Goal: Navigation & Orientation: Go to known website

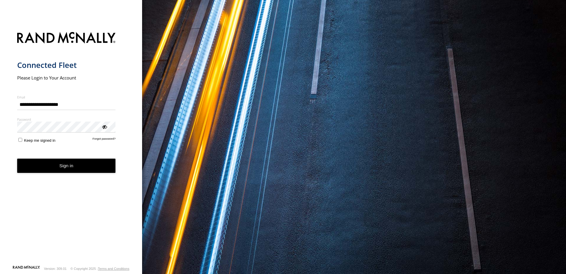
click at [66, 166] on button "Sign in" at bounding box center [66, 165] width 99 height 15
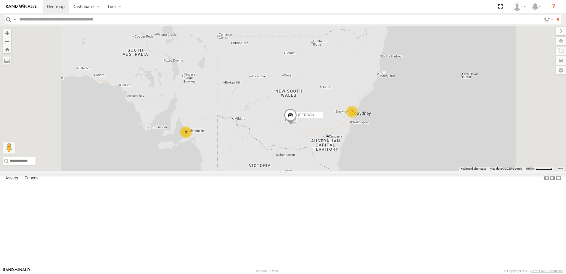
scroll to position [30, 0]
